Goal: Task Accomplishment & Management: Manage account settings

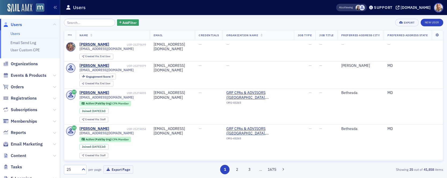
click at [77, 20] on input "search" at bounding box center [89, 23] width 51 height 8
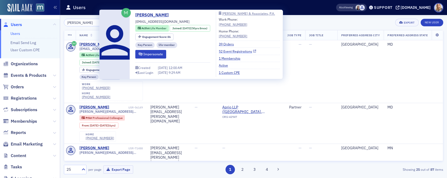
type input "[PERSON_NAME]"
click at [232, 51] on link "52 Event Registrations" at bounding box center [237, 51] width 37 height 5
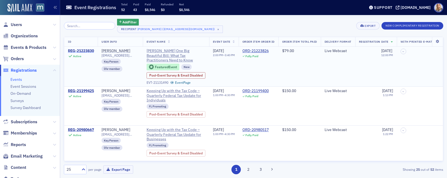
click at [91, 51] on div "REG-21223830" at bounding box center [81, 51] width 26 height 5
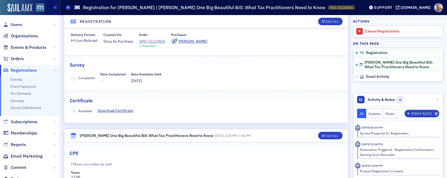
scroll to position [59, 0]
click at [123, 113] on link "Download Certificate" at bounding box center [118, 112] width 40 height 6
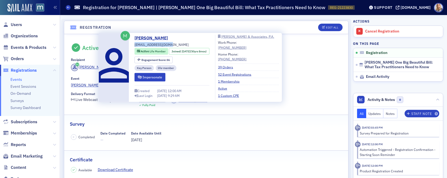
drag, startPoint x: 172, startPoint y: 44, endPoint x: 134, endPoint y: 44, distance: 38.2
click at [134, 44] on div "[PERSON_NAME] [EMAIL_ADDRESS][DOMAIN_NAME] Active Life Member Joined : [DATE] (…" at bounding box center [191, 67] width 178 height 65
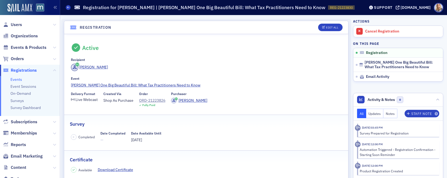
click at [175, 26] on header "Registration Edit All" at bounding box center [206, 27] width 284 height 13
click at [335, 28] on div "Edit All" at bounding box center [332, 27] width 12 height 3
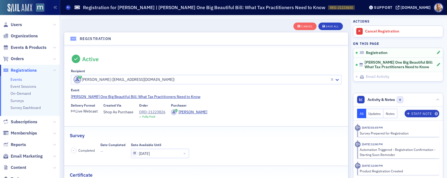
scroll to position [14, 0]
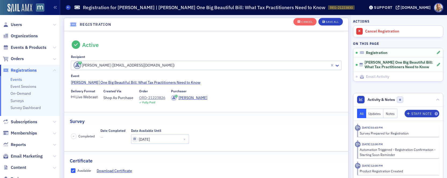
click at [274, 45] on div "Active" at bounding box center [206, 45] width 271 height 9
click at [146, 49] on div "Active" at bounding box center [206, 45] width 271 height 9
click at [301, 20] on span "Cancel" at bounding box center [305, 21] width 15 height 3
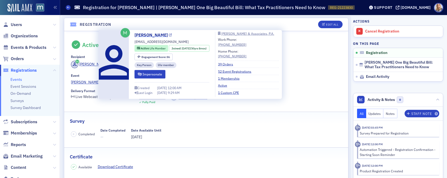
click at [142, 35] on link "[PERSON_NAME]" at bounding box center [153, 35] width 37 height 6
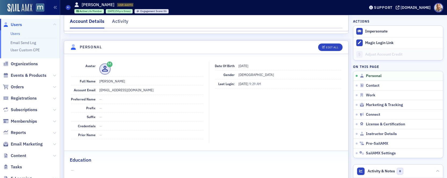
scroll to position [45, 0]
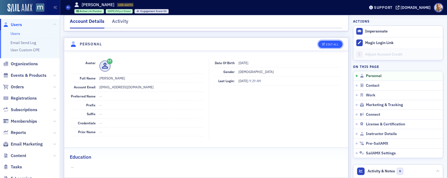
click at [326, 44] on div "Edit All" at bounding box center [332, 44] width 12 height 3
select select "US"
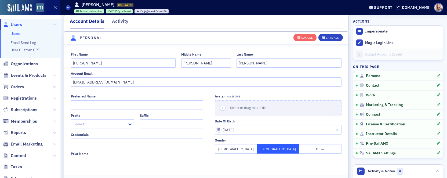
scroll to position [63, 0]
drag, startPoint x: 114, startPoint y: 84, endPoint x: 56, endPoint y: 83, distance: 57.8
click at [56, 83] on div "Users Users Email Send Log User Custom CPE Organizations Events & Products Orde…" at bounding box center [223, 89] width 447 height 178
click at [81, 81] on input "[EMAIL_ADDRESS][DOMAIN_NAME]" at bounding box center [206, 81] width 271 height 9
click at [76, 81] on input "[EMAIL_ADDRESS][DOMAIN_NAME]" at bounding box center [206, 81] width 271 height 9
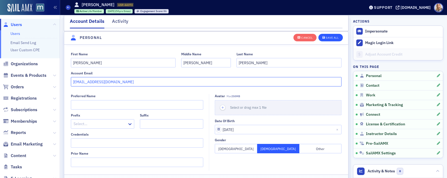
type input "[EMAIL_ADDRESS][DOMAIN_NAME]"
click at [335, 38] on div "Save All" at bounding box center [332, 37] width 13 height 3
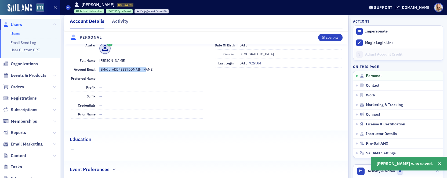
drag, startPoint x: 142, startPoint y: 70, endPoint x: 98, endPoint y: 68, distance: 44.1
click at [98, 68] on div "Account Email lleese@larryleesecpa.com" at bounding box center [137, 69] width 133 height 9
copy dd "[EMAIL_ADDRESS][DOMAIN_NAME]"
